Goal: Task Accomplishment & Management: Use online tool/utility

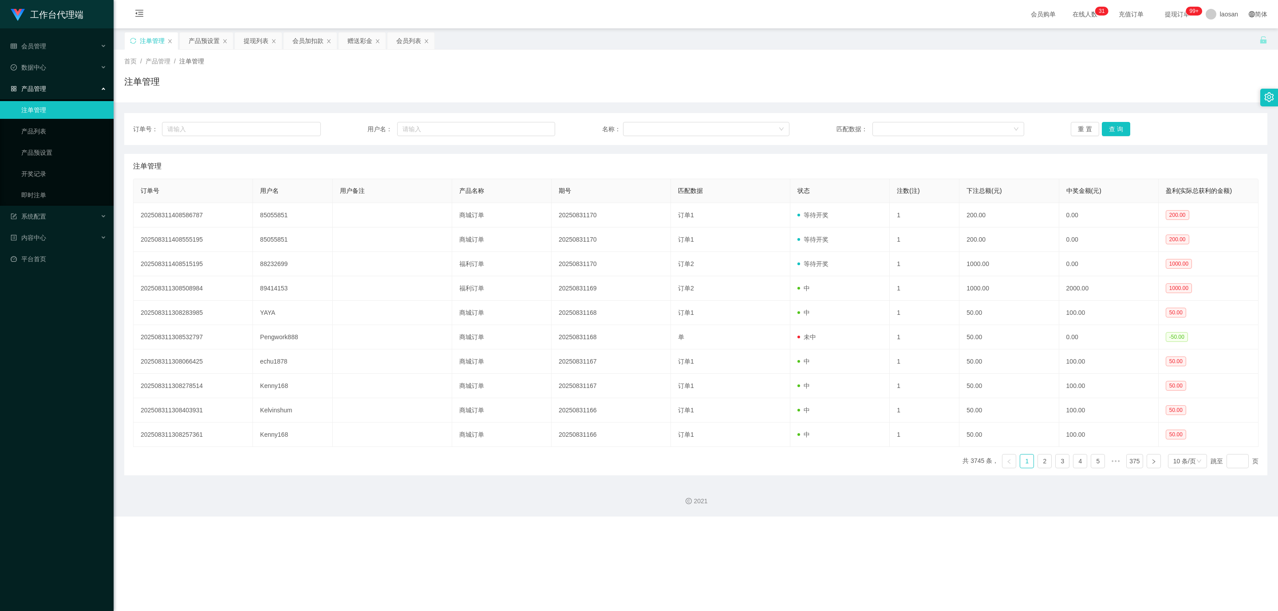
click at [146, 42] on div "注单管理" at bounding box center [152, 40] width 25 height 17
click at [210, 35] on div "产品预设置" at bounding box center [204, 40] width 31 height 17
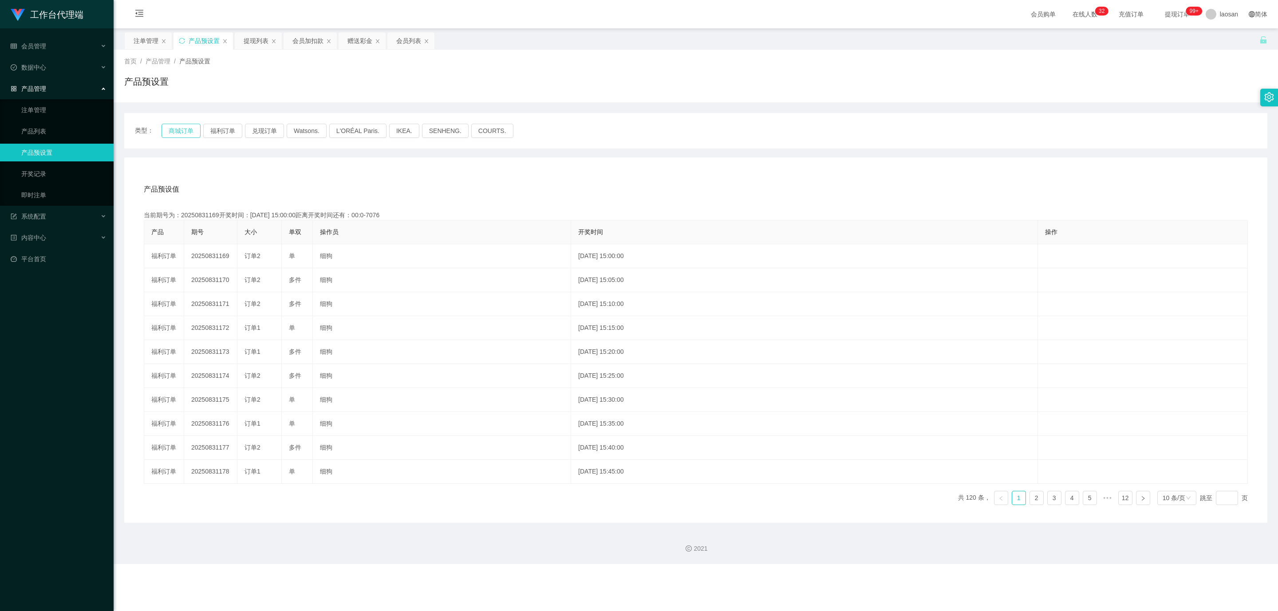
click at [184, 129] on button "商城订单" at bounding box center [180, 131] width 39 height 14
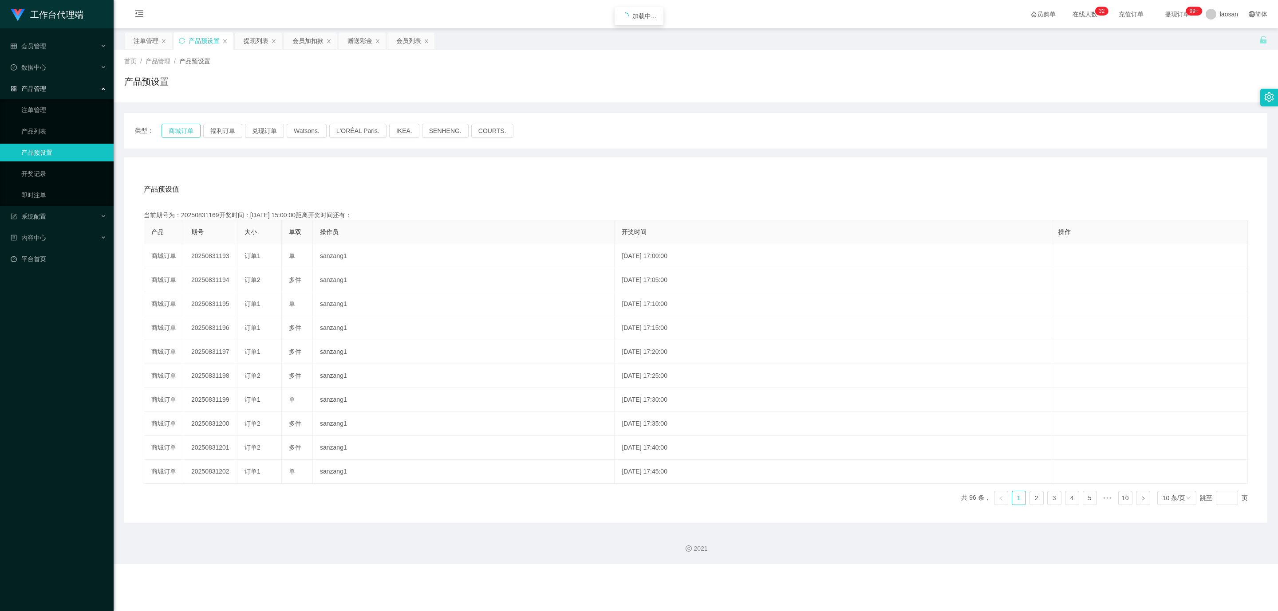
click at [184, 129] on button "商城订单" at bounding box center [180, 131] width 39 height 14
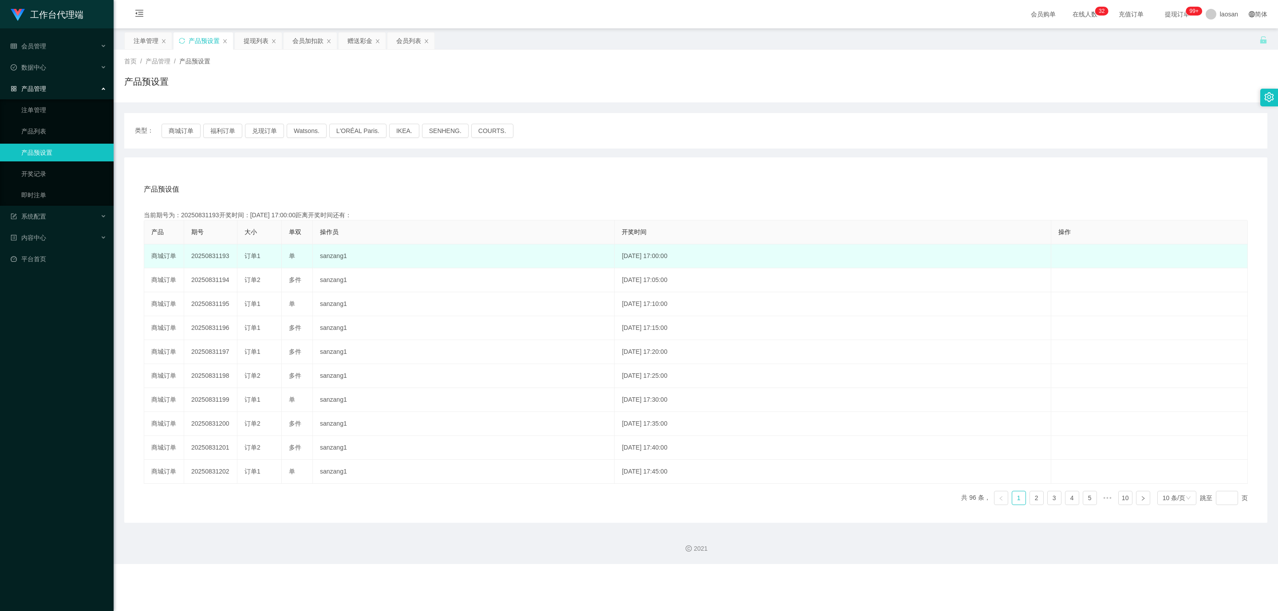
click at [214, 259] on td "20250831193" at bounding box center [210, 256] width 53 height 24
copy td "20250831193"
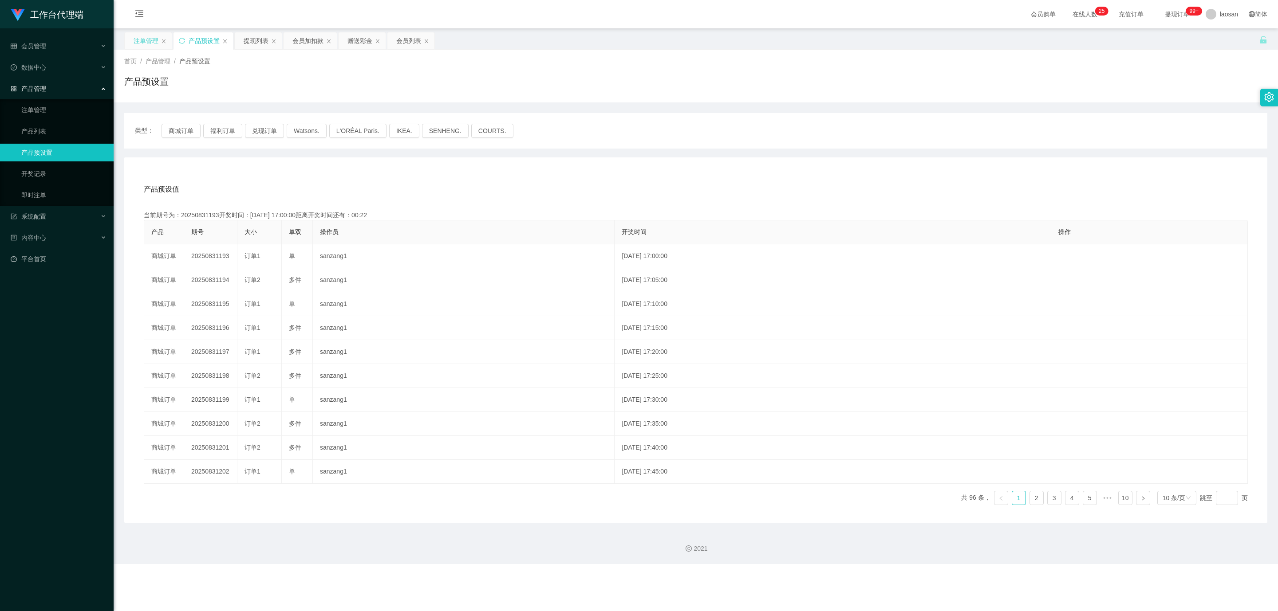
click at [153, 39] on div "注单管理" at bounding box center [146, 40] width 25 height 17
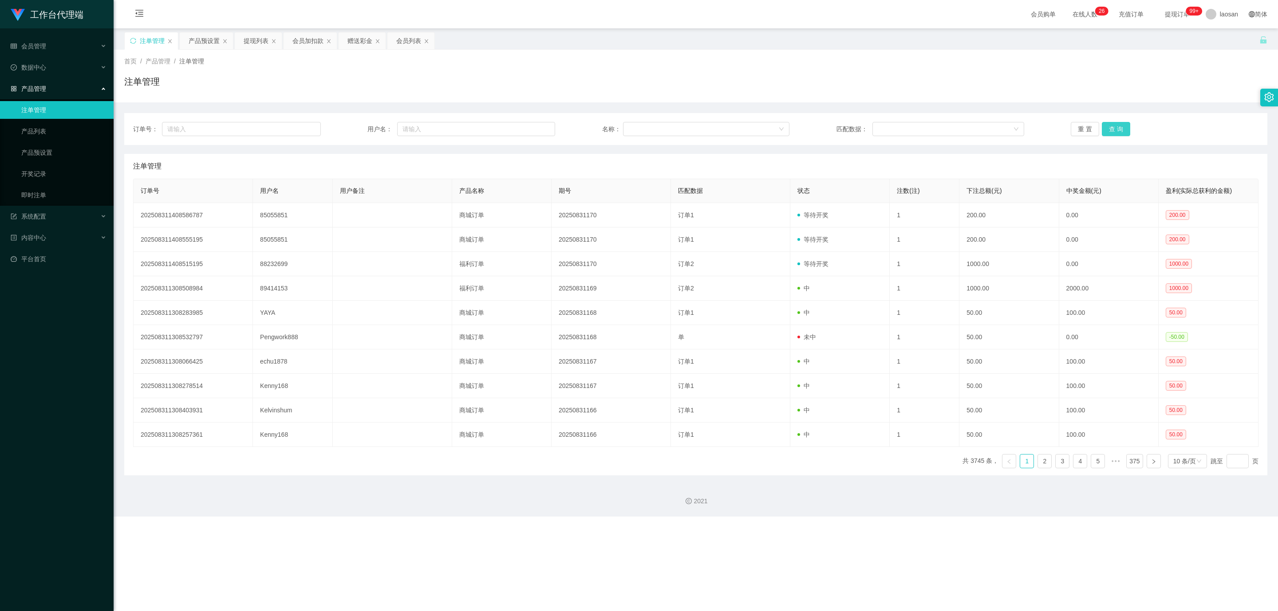
drag, startPoint x: 1118, startPoint y: 123, endPoint x: 1130, endPoint y: 126, distance: 12.9
click at [1118, 123] on button "查 询" at bounding box center [1116, 129] width 28 height 14
click at [1174, 91] on div "注单管理" at bounding box center [695, 85] width 1143 height 20
click at [1127, 126] on div "重 置 查 询" at bounding box center [1164, 129] width 188 height 14
click at [1124, 126] on button "查 询" at bounding box center [1116, 129] width 28 height 14
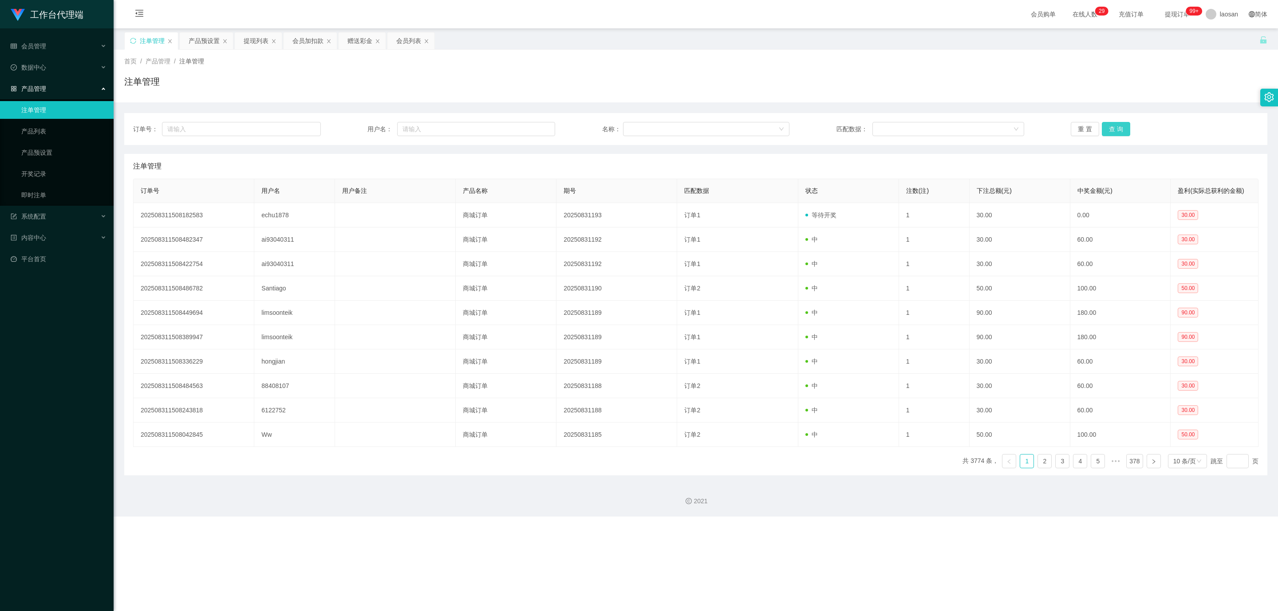
drag, startPoint x: 1128, startPoint y: 132, endPoint x: 1121, endPoint y: 132, distance: 6.7
click at [1128, 132] on div "重 置 查 询" at bounding box center [1164, 129] width 188 height 14
click at [1121, 132] on button "查 询" at bounding box center [1116, 129] width 28 height 14
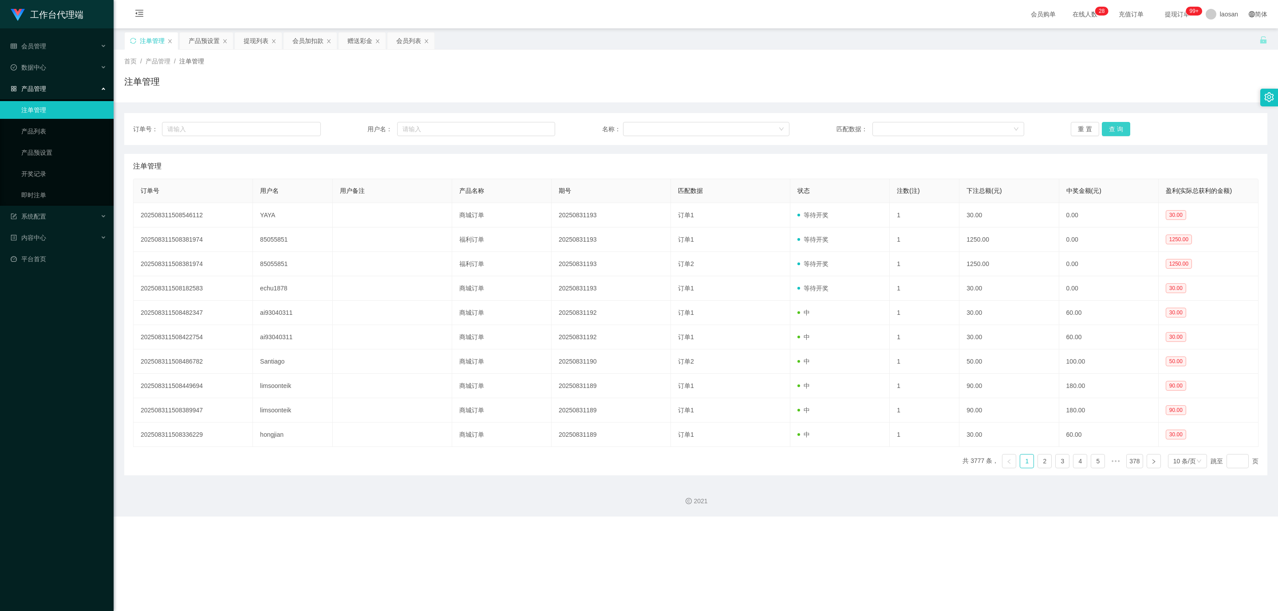
click at [1112, 130] on button "查 询" at bounding box center [1116, 129] width 28 height 14
